Goal: Browse casually

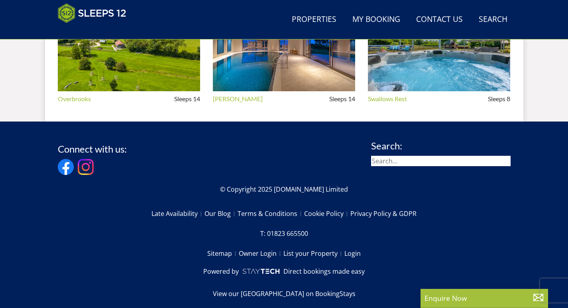
scroll to position [648, 0]
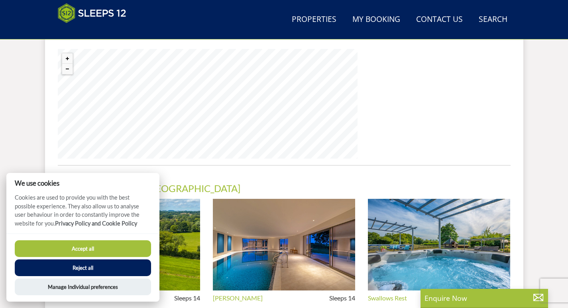
drag, startPoint x: 112, startPoint y: 247, endPoint x: 141, endPoint y: 238, distance: 29.6
click at [112, 247] on button "Accept all" at bounding box center [83, 248] width 136 height 17
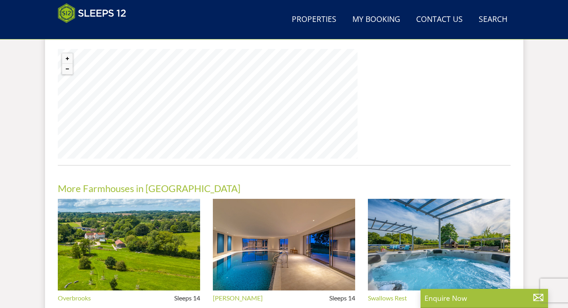
scroll to position [640, 0]
